Goal: Task Accomplishment & Management: Manage account settings

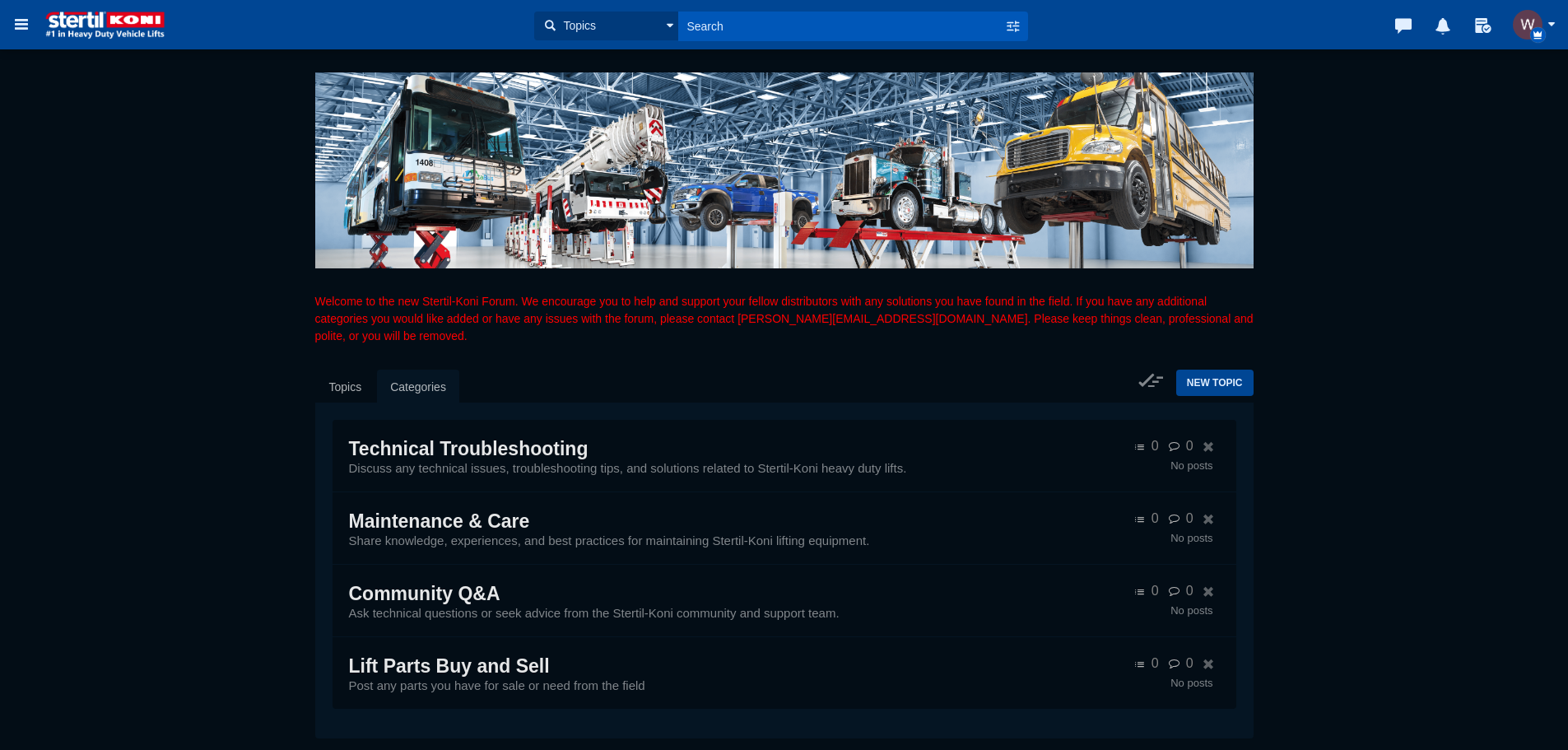
click at [1532, 22] on img "button" at bounding box center [1527, 25] width 30 height 30
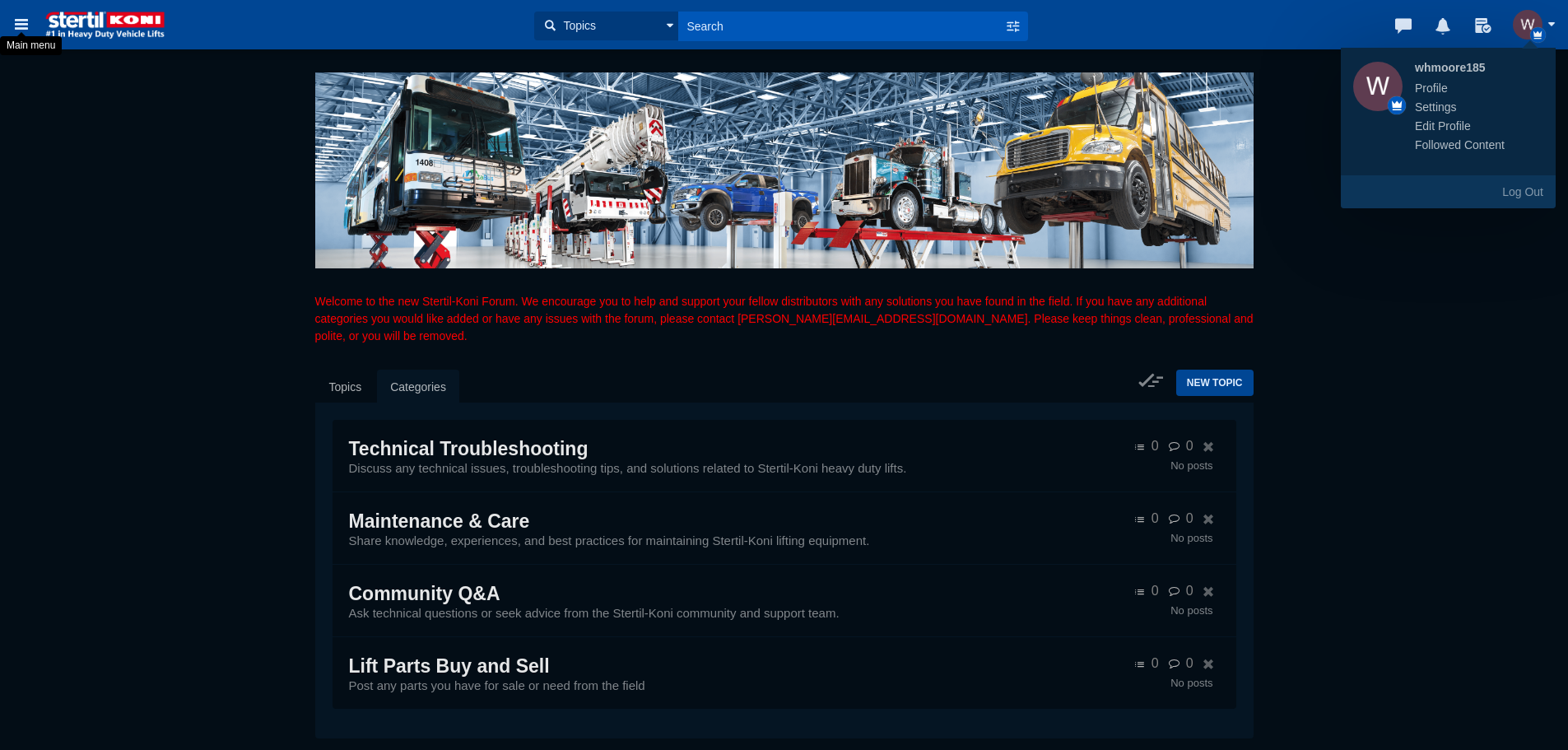
click at [13, 34] on div "Main menu" at bounding box center [31, 45] width 62 height 27
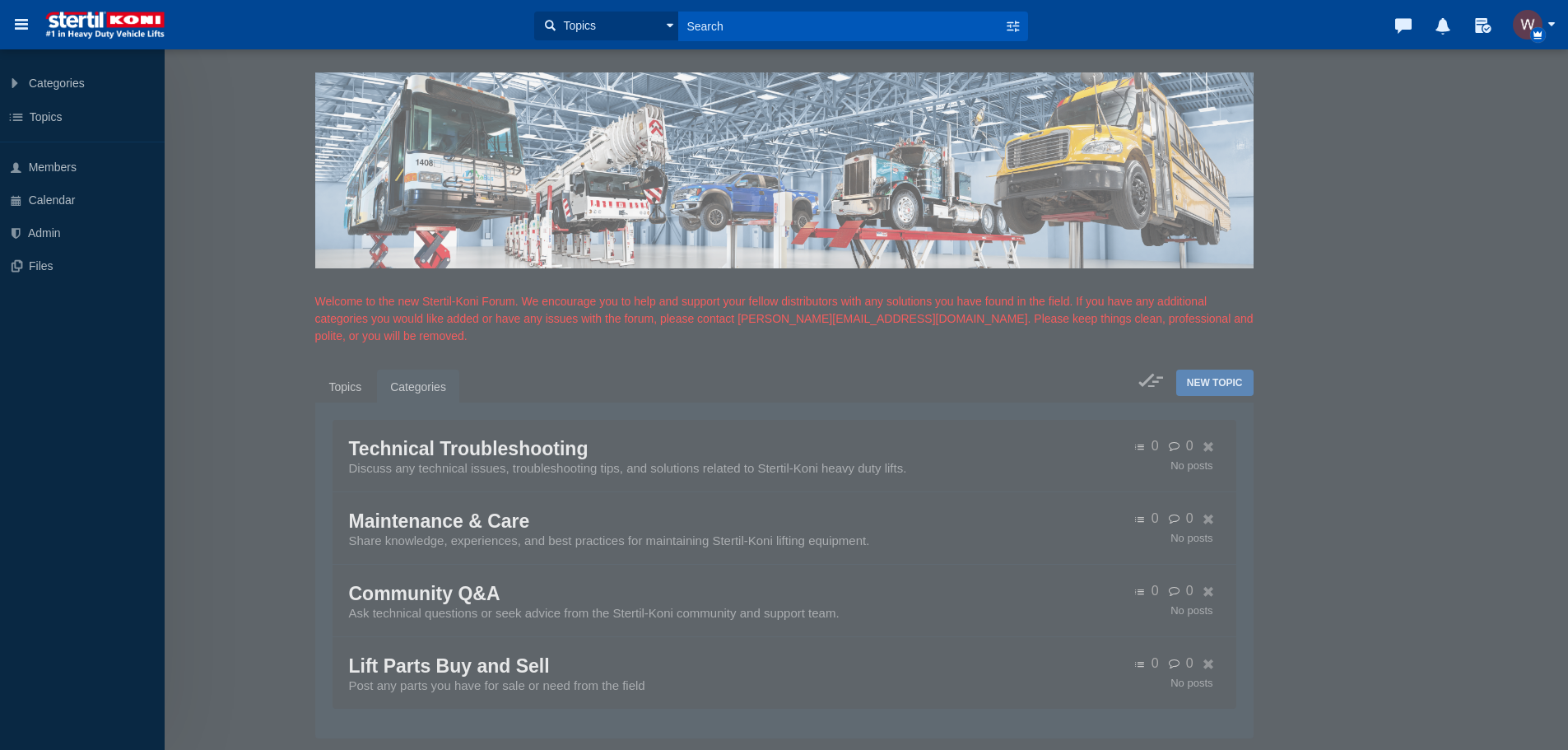
click at [1531, 18] on img "button" at bounding box center [1527, 25] width 30 height 30
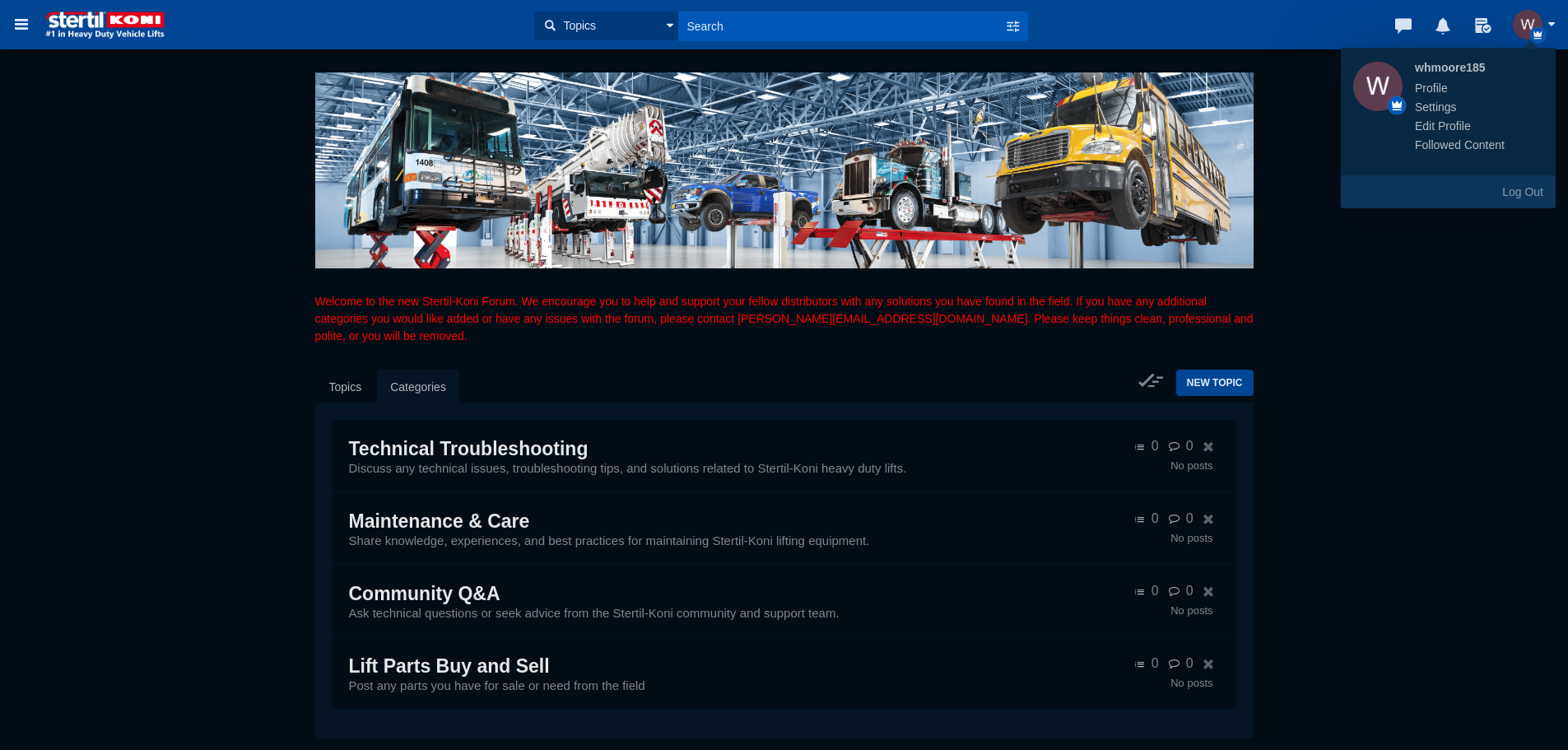
click at [1445, 98] on link "Settings" at bounding box center [1435, 106] width 67 height 17
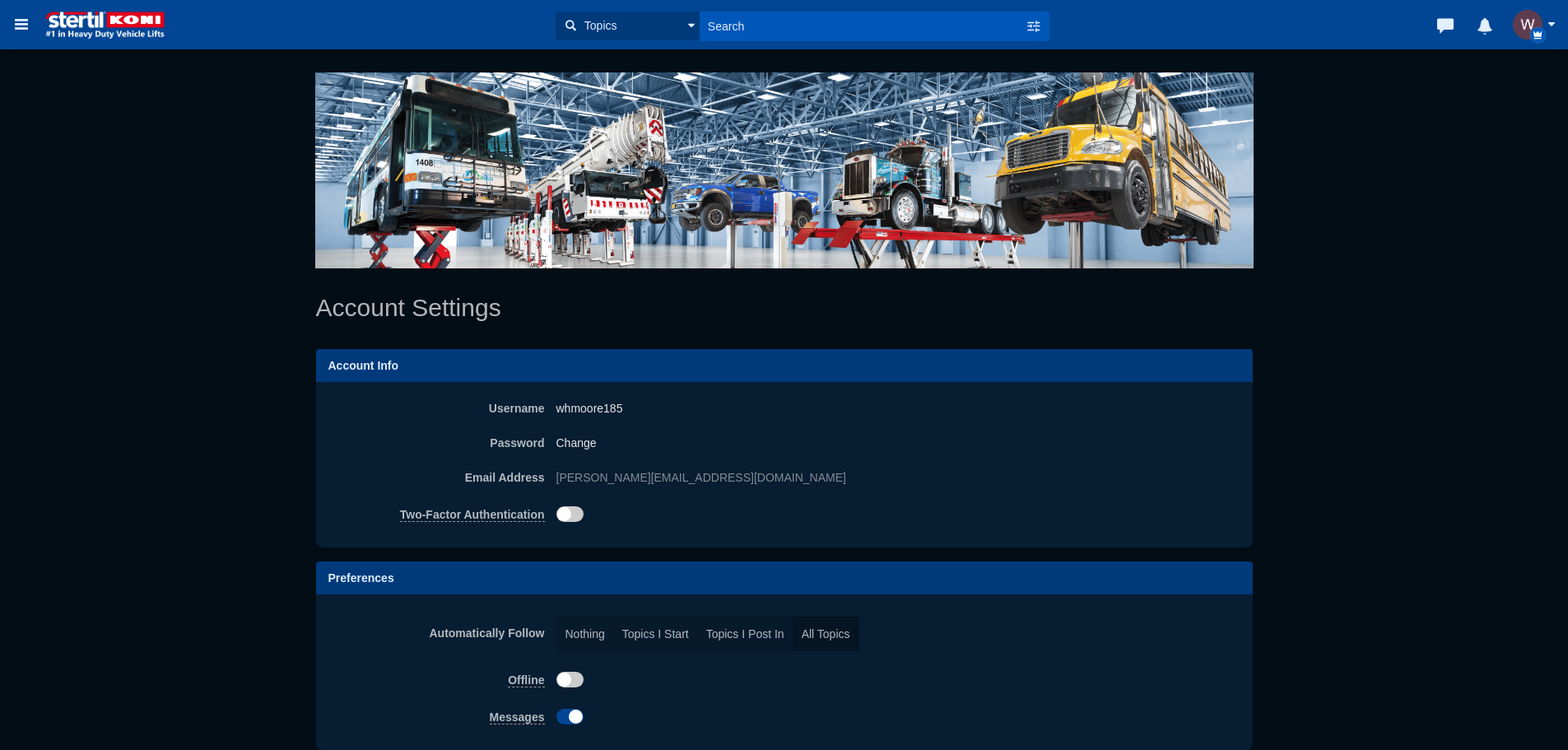
click at [1551, 26] on span "button" at bounding box center [1551, 24] width 8 height 4
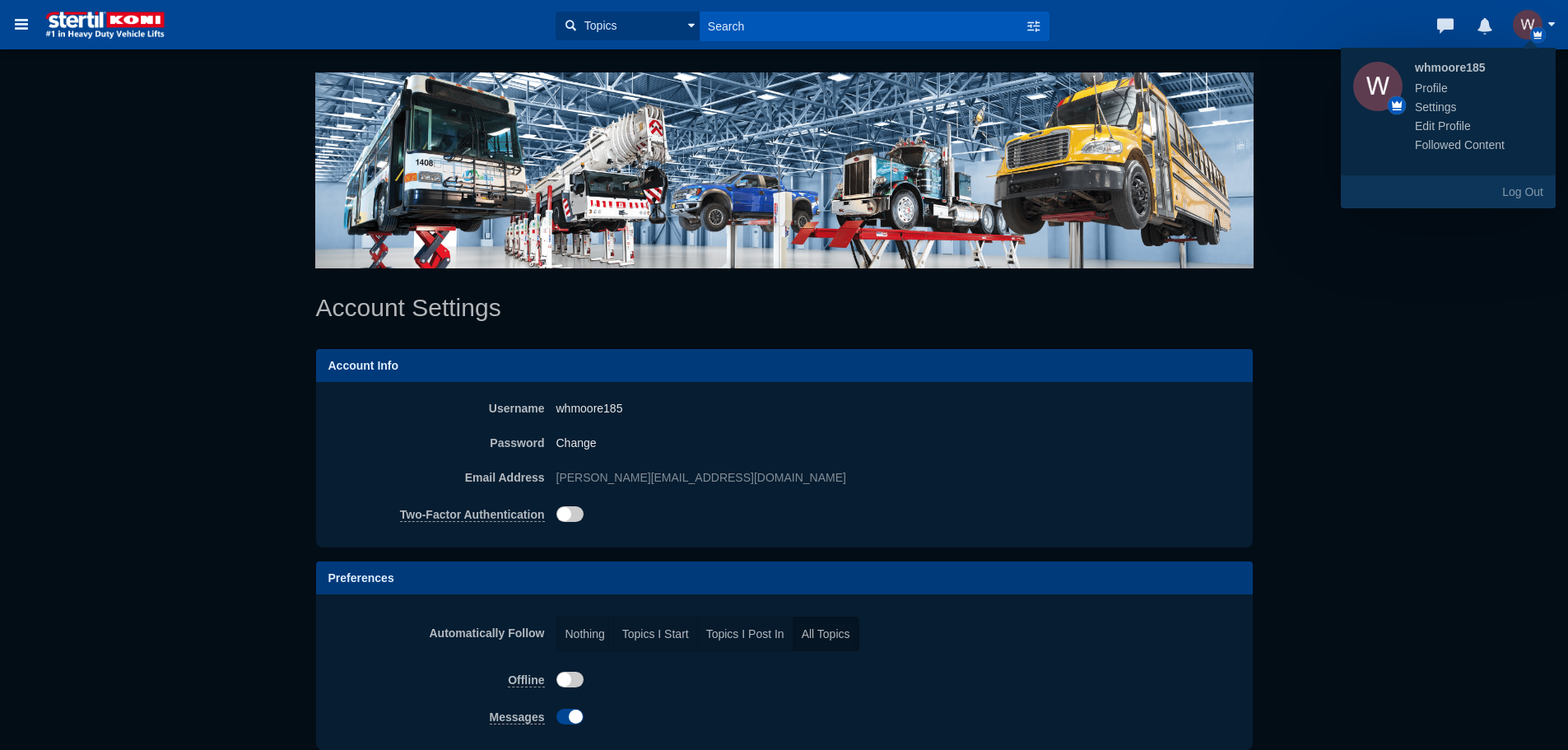
click at [1456, 67] on strong "whmoore185" at bounding box center [1471, 68] width 137 height 12
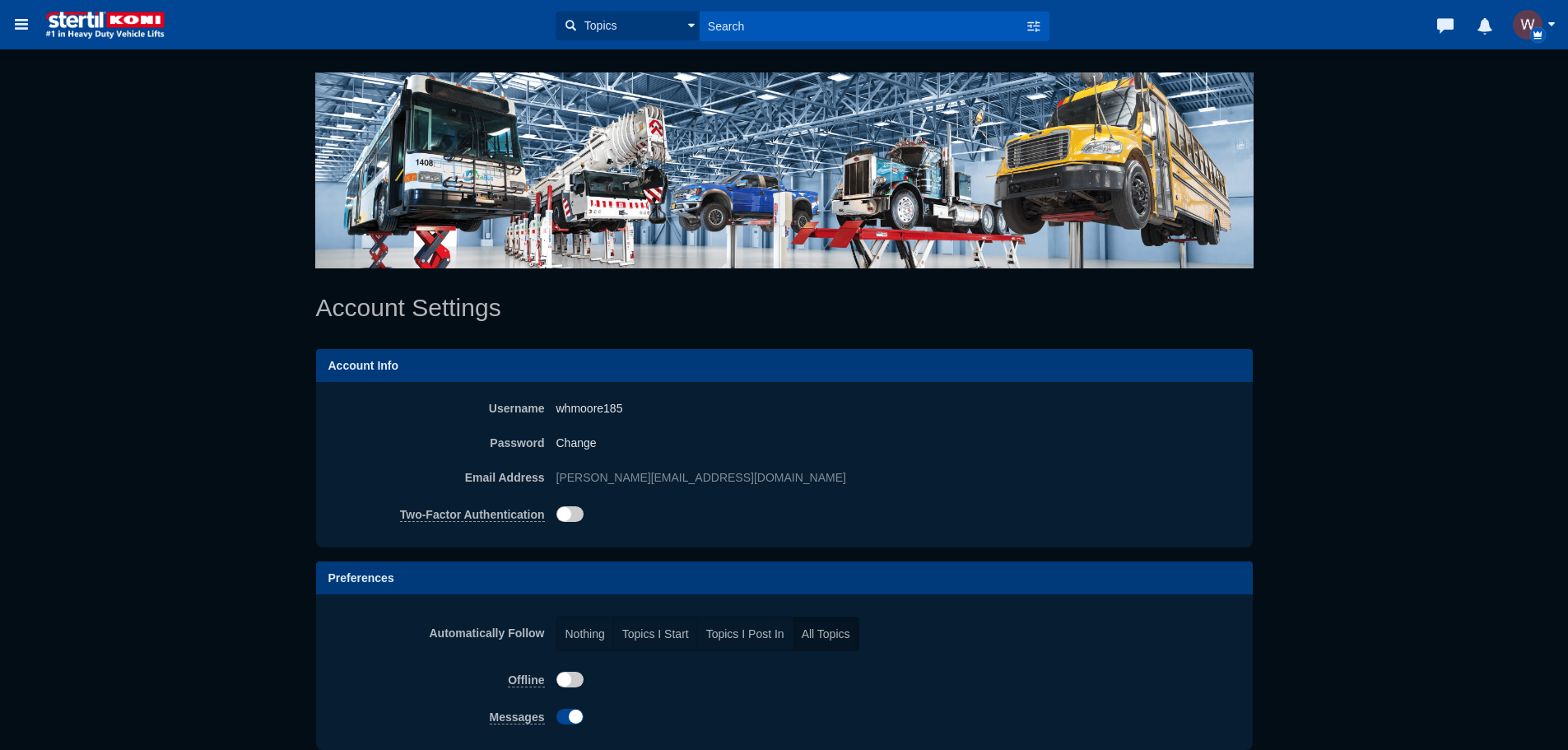
click at [1547, 33] on button "button" at bounding box center [1537, 25] width 51 height 30
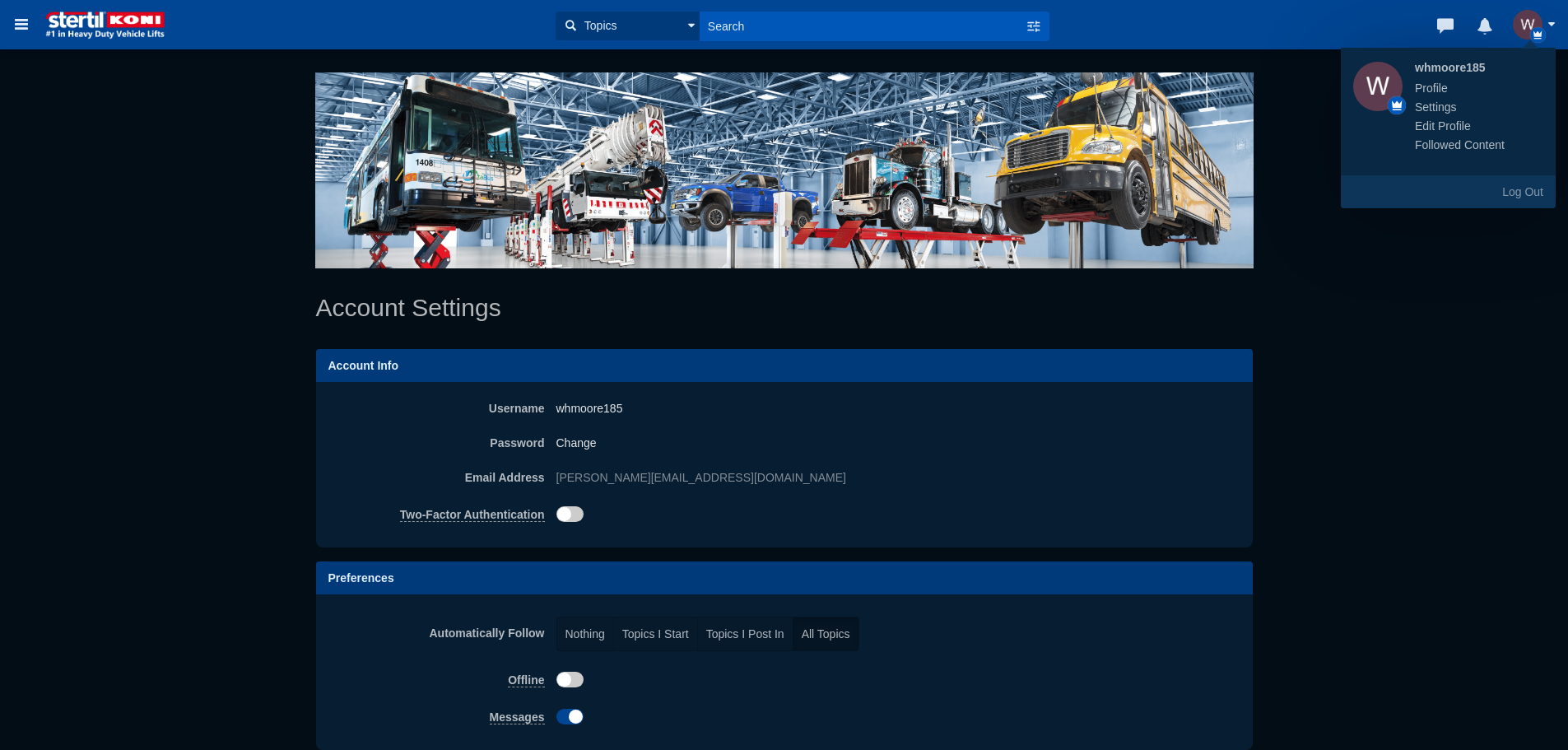
click at [1422, 79] on link "Profile whmoore185" at bounding box center [1431, 87] width 58 height 17
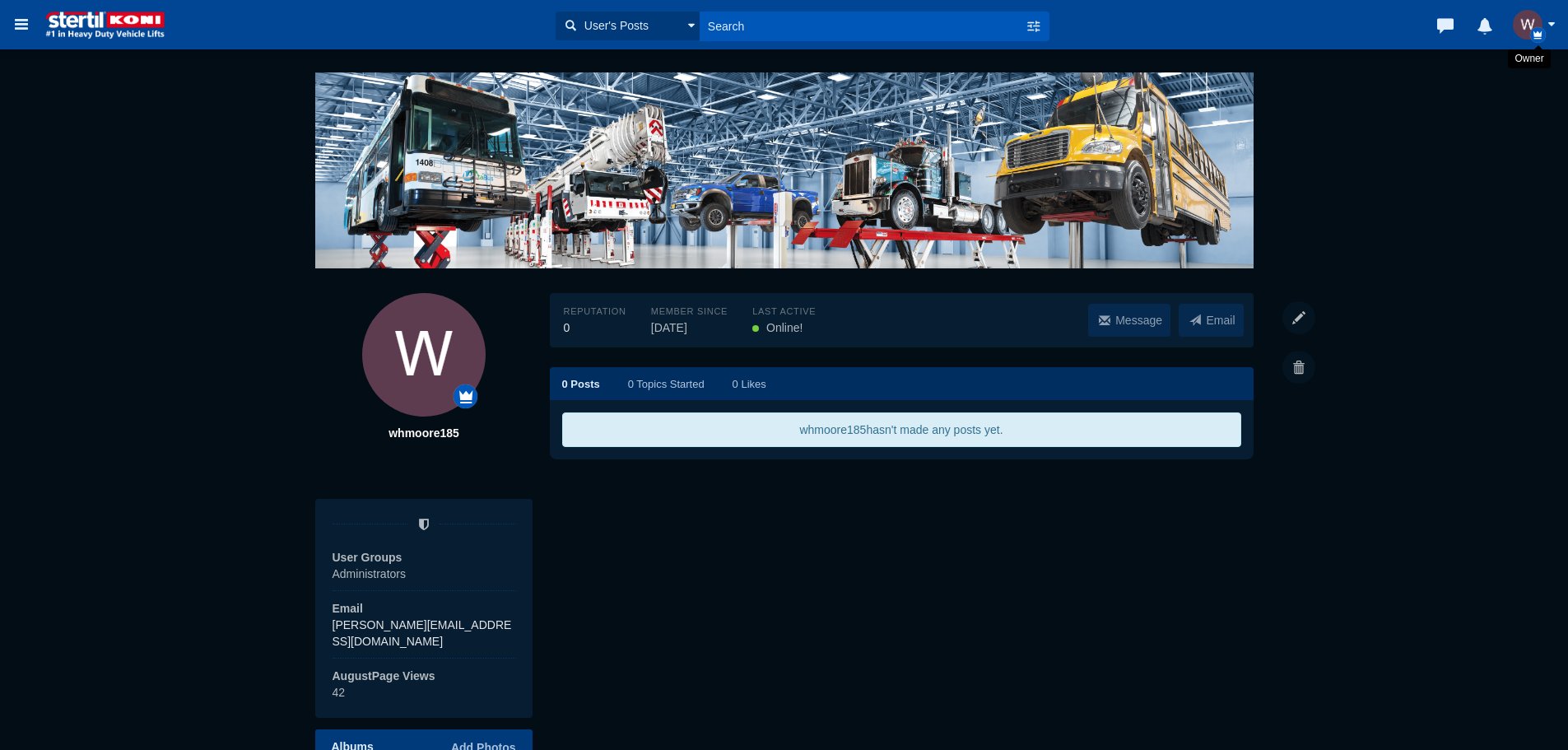
click at [1535, 31] on icon "button" at bounding box center [1538, 35] width 16 height 16
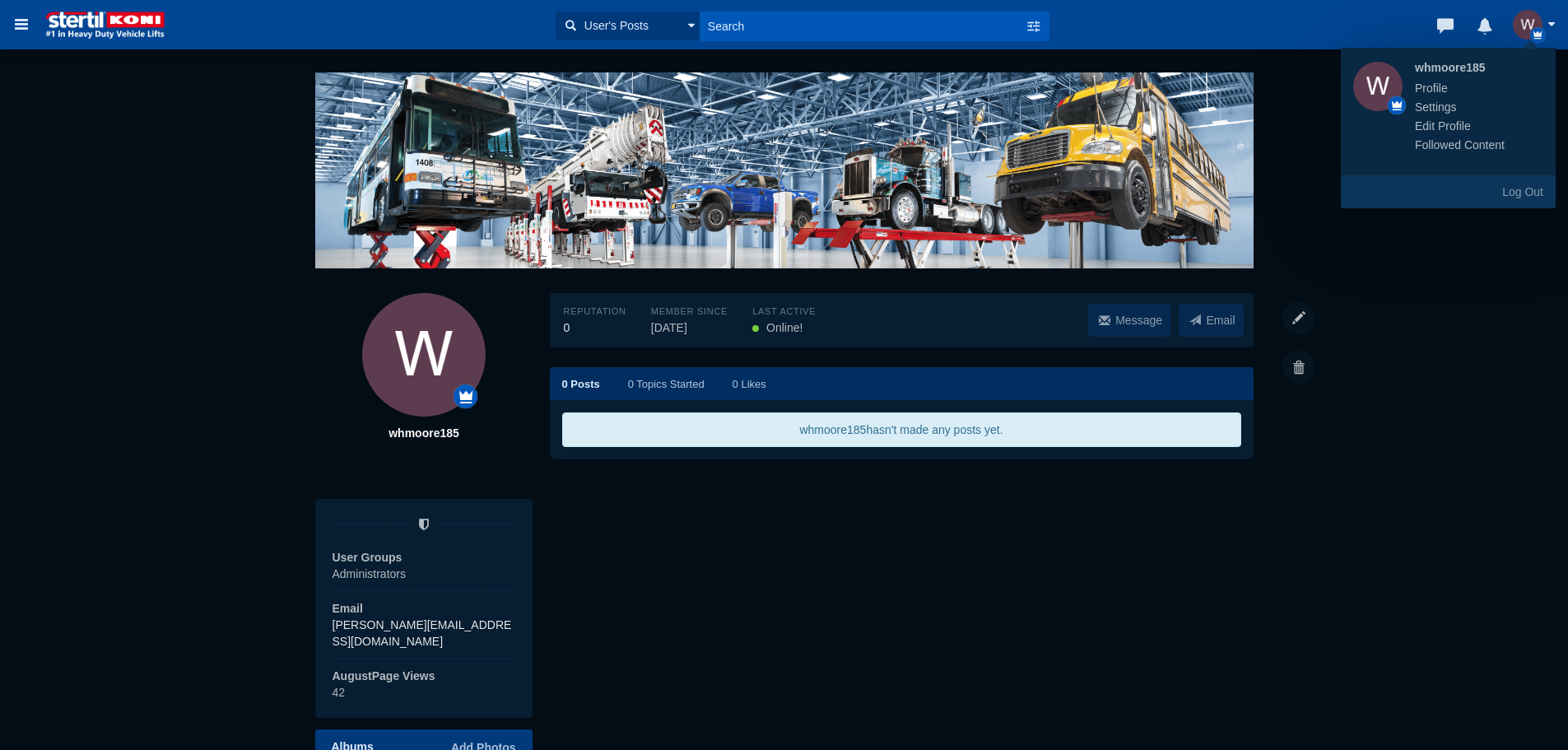
click at [1465, 125] on link "Edit Profile" at bounding box center [1442, 126] width 80 height 17
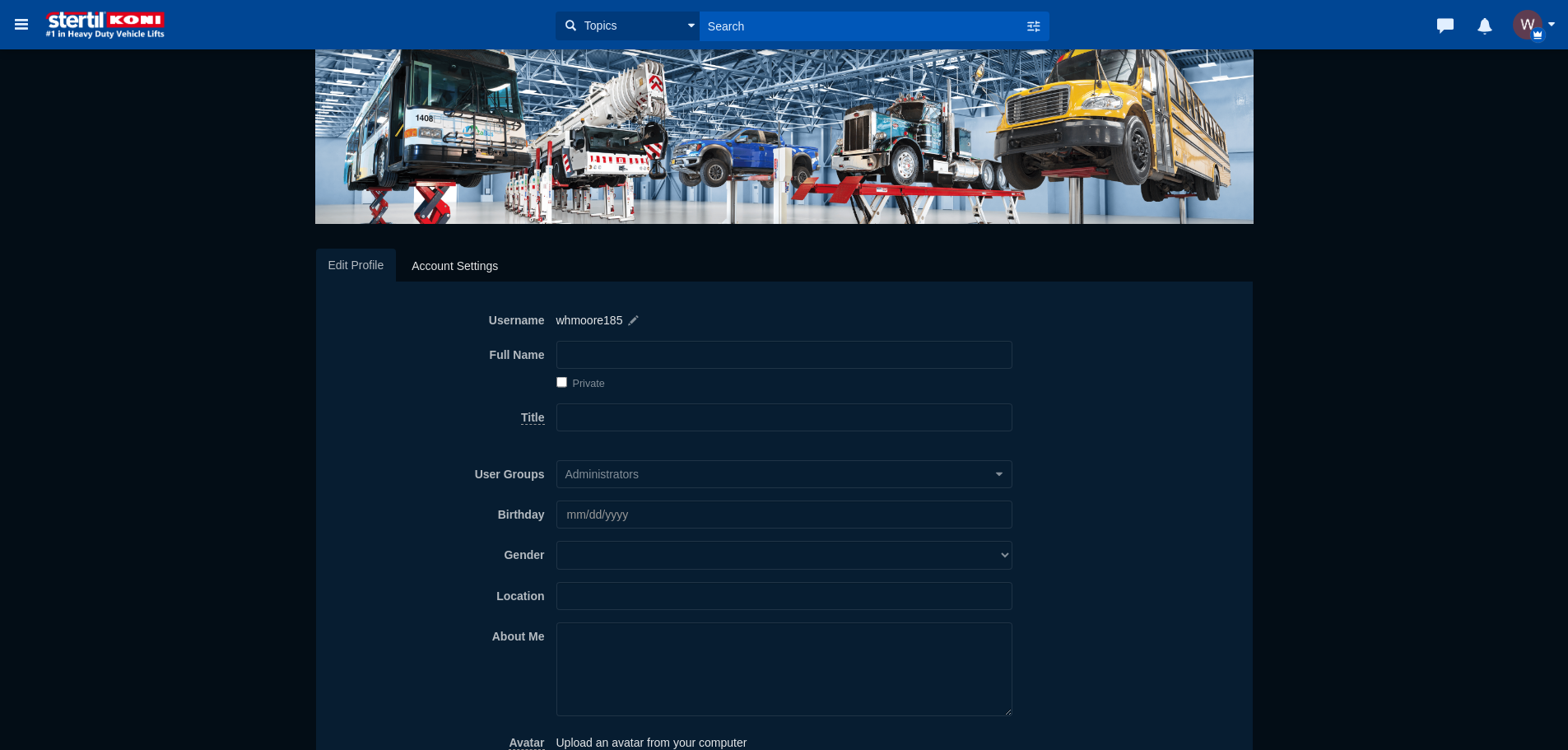
scroll to position [82, 0]
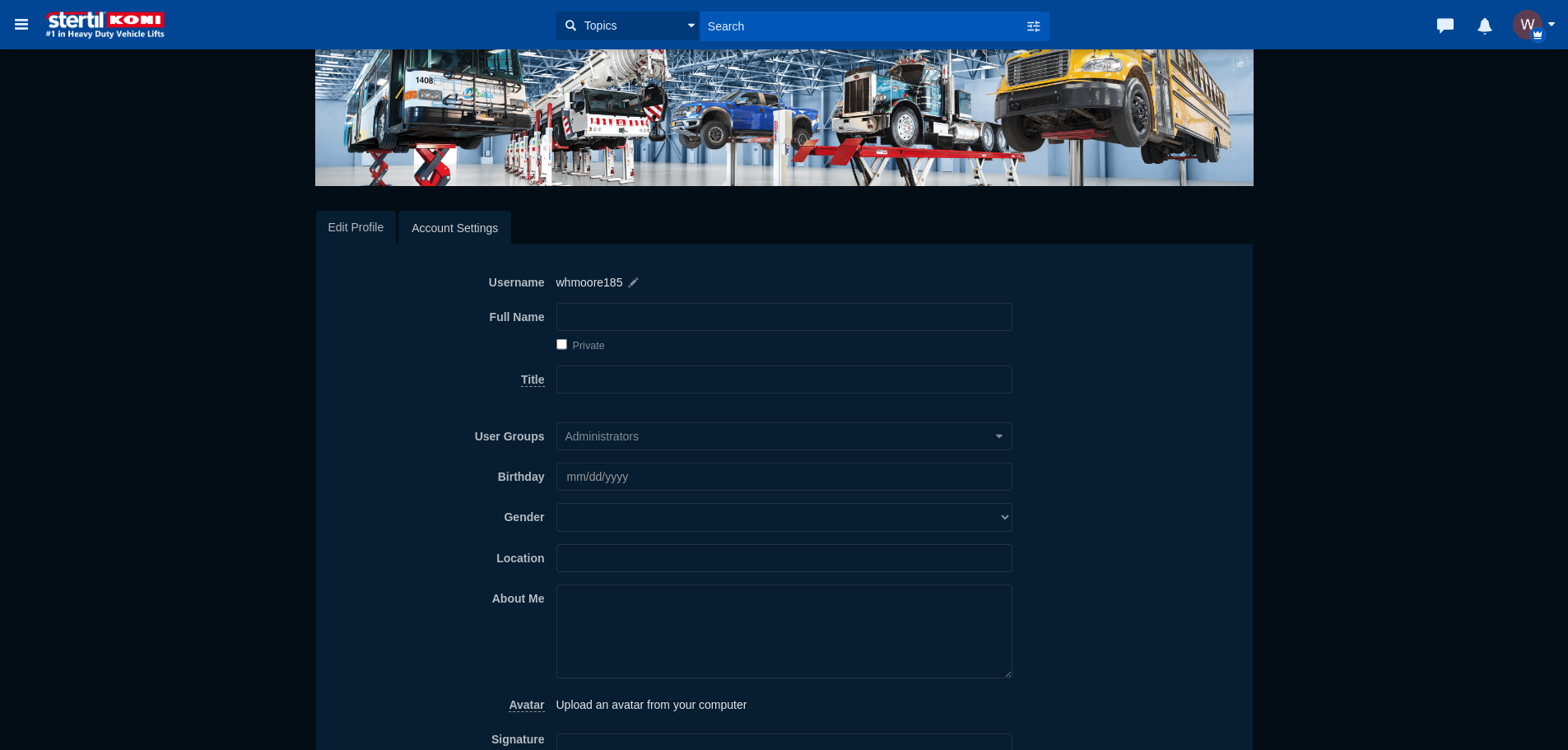
click at [451, 225] on link "Account Settings" at bounding box center [455, 227] width 113 height 35
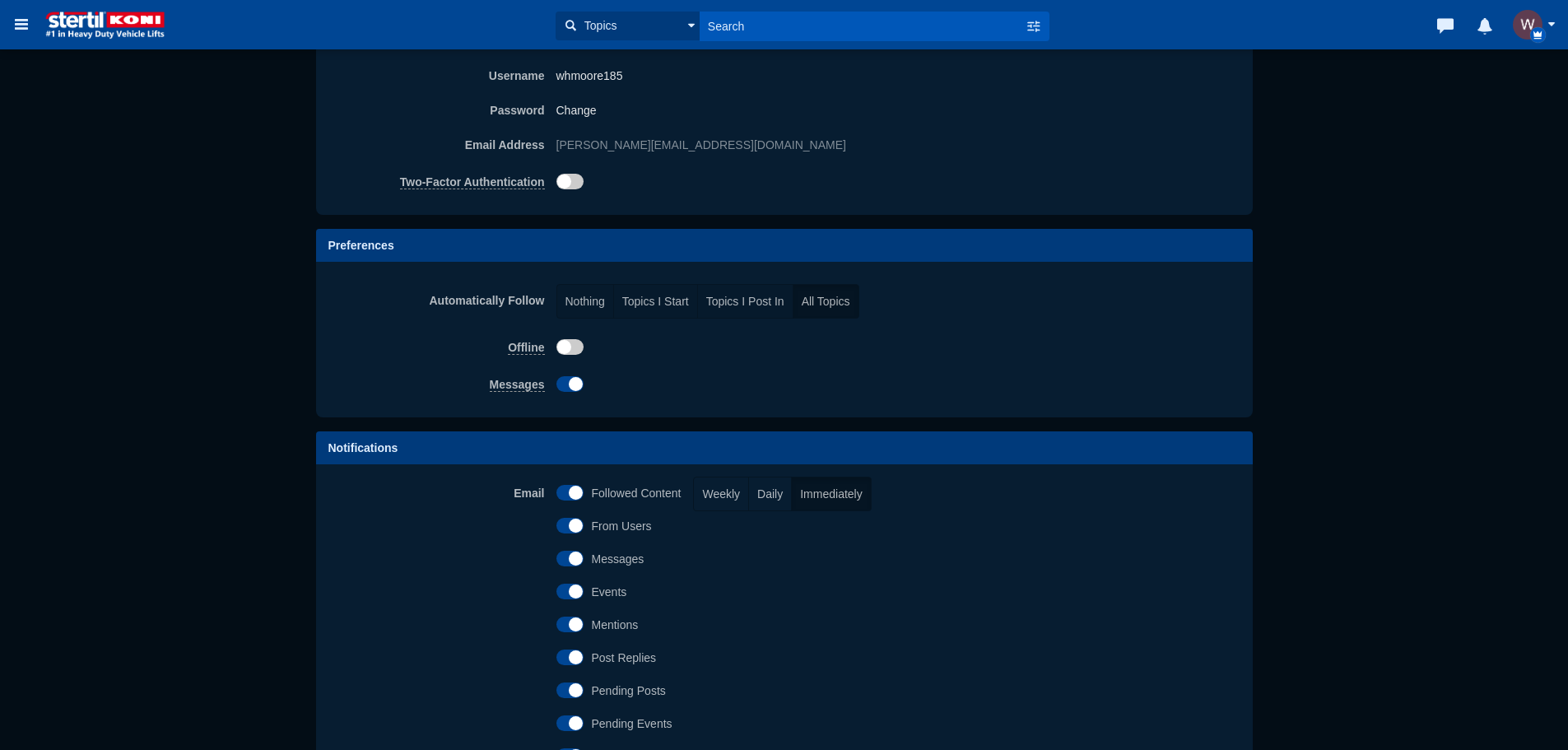
scroll to position [330, 0]
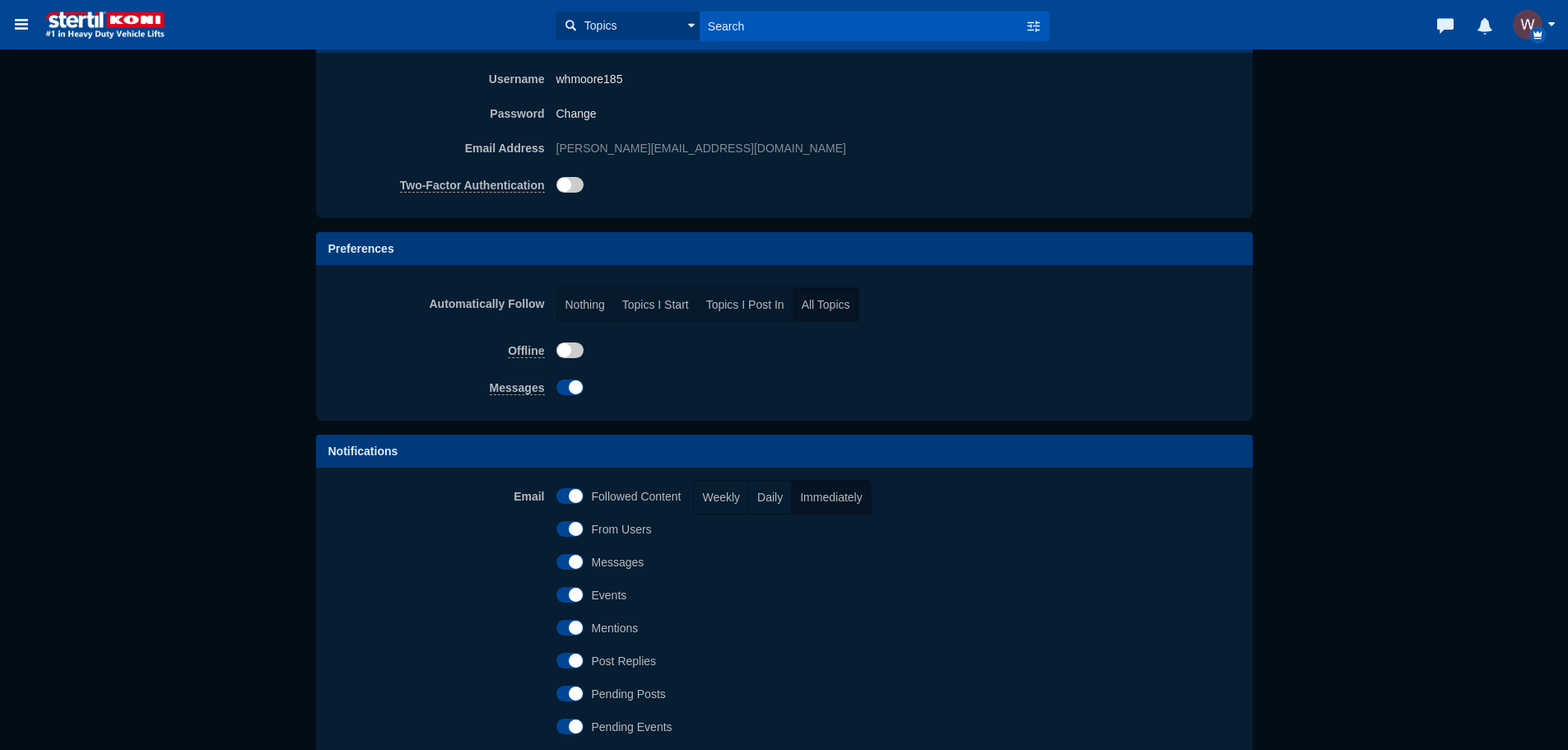
click at [71, 2] on header "Categories Members Calendar Topics Topics Members" at bounding box center [784, 25] width 1568 height 50
click at [68, 28] on img at bounding box center [104, 25] width 132 height 30
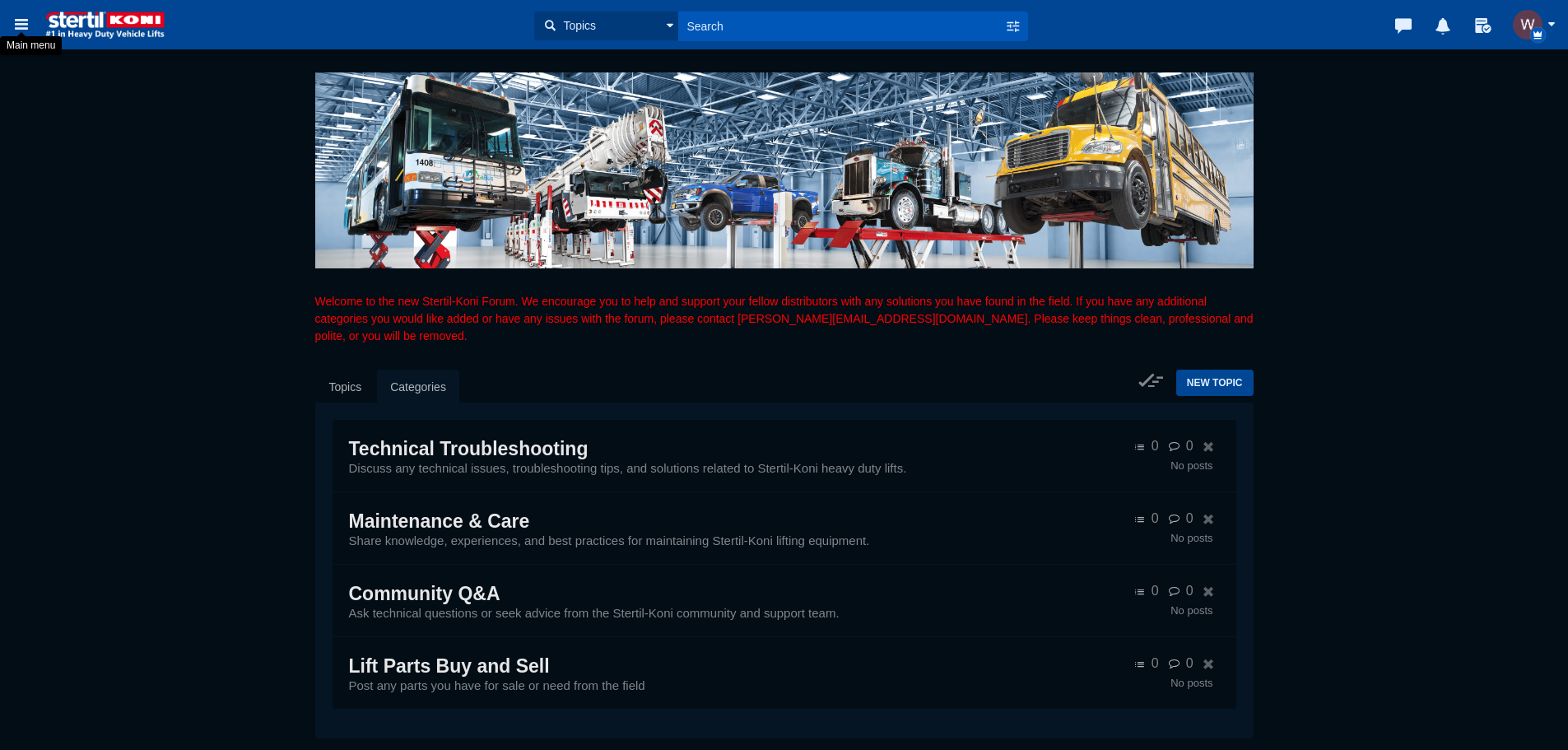
click at [27, 30] on icon at bounding box center [21, 24] width 18 height 30
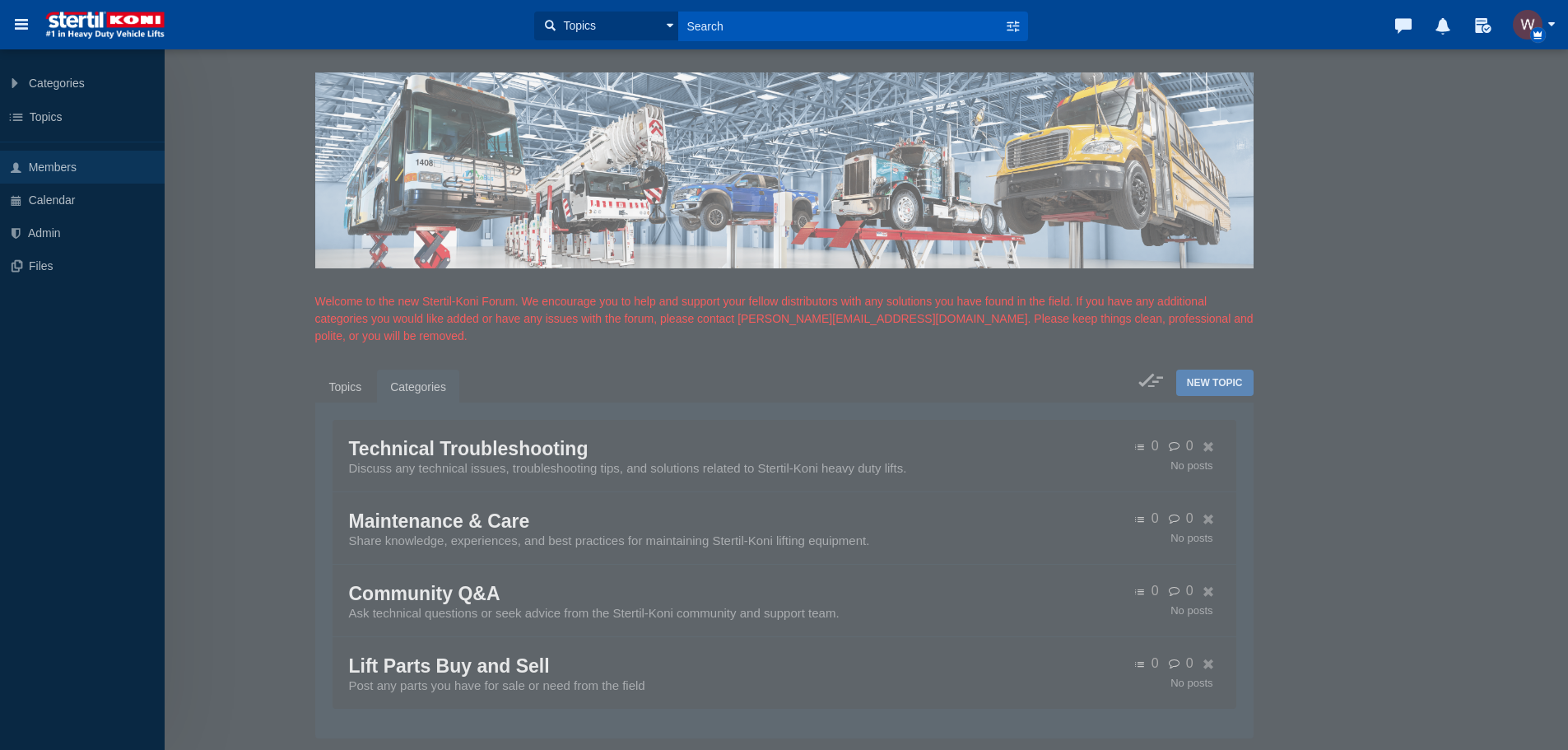
click at [48, 169] on span "Members" at bounding box center [53, 167] width 48 height 13
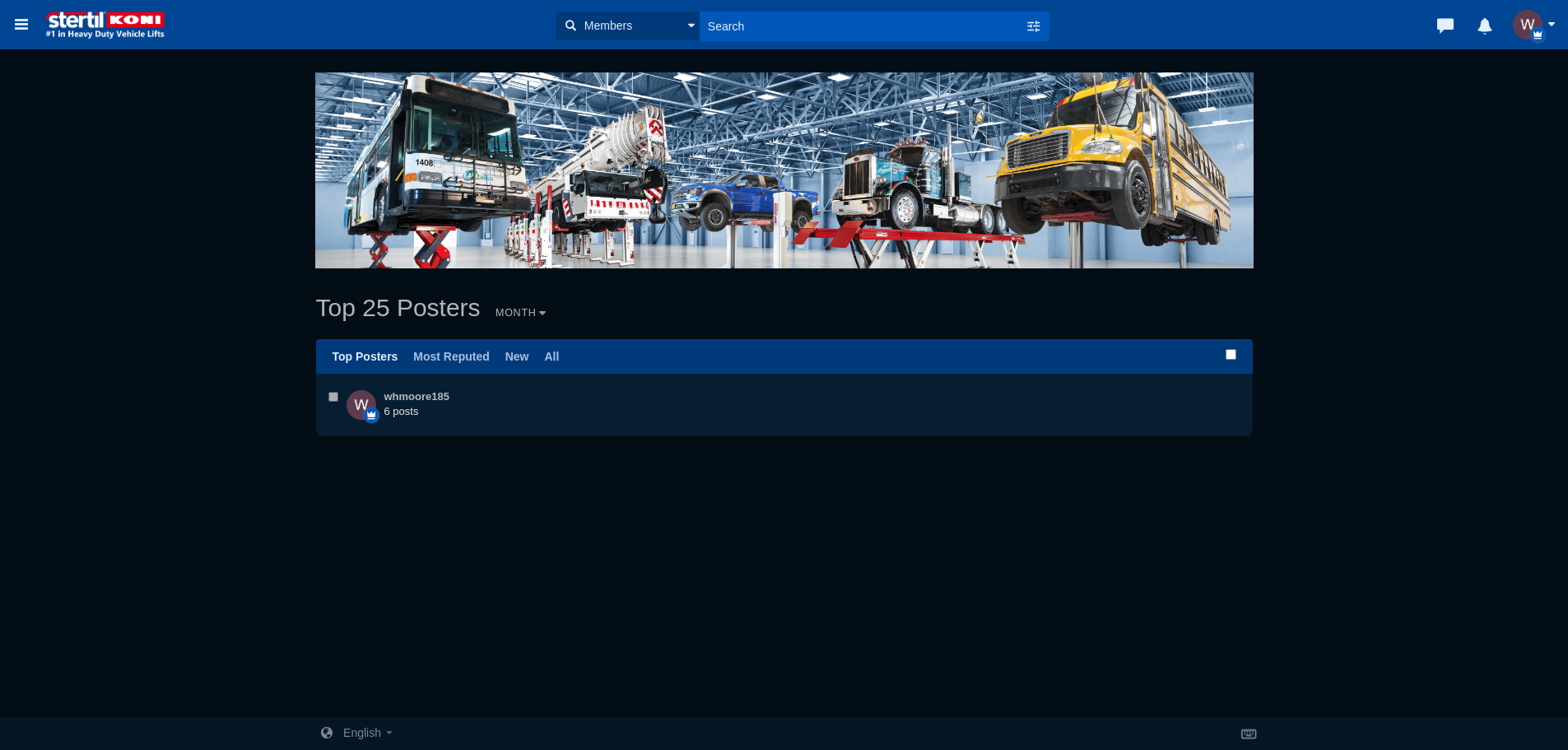
click at [99, 23] on img at bounding box center [104, 25] width 132 height 30
